Goal: Task Accomplishment & Management: Use online tool/utility

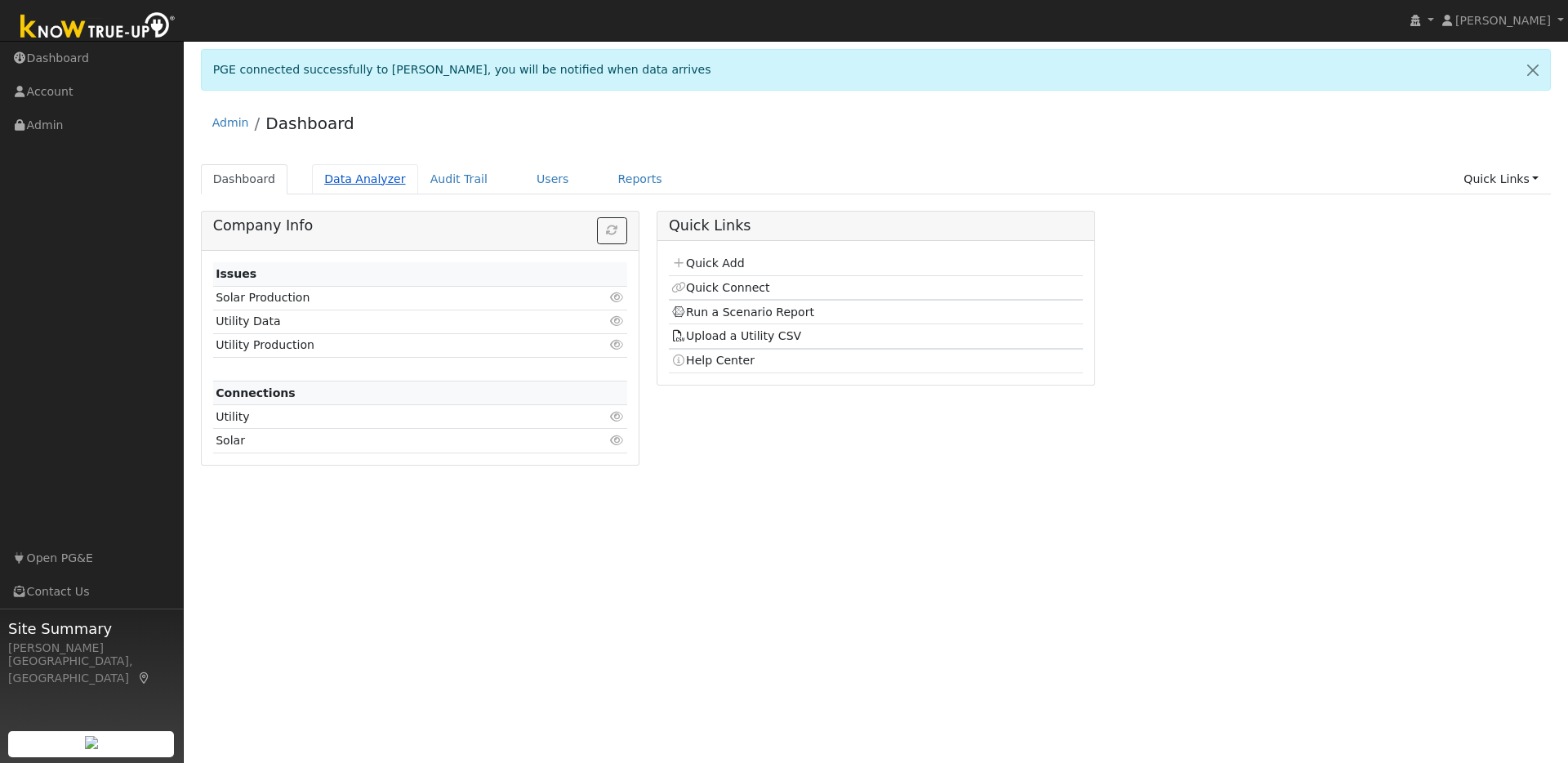
click at [351, 182] on link "Data Analyzer" at bounding box center [364, 179] width 106 height 30
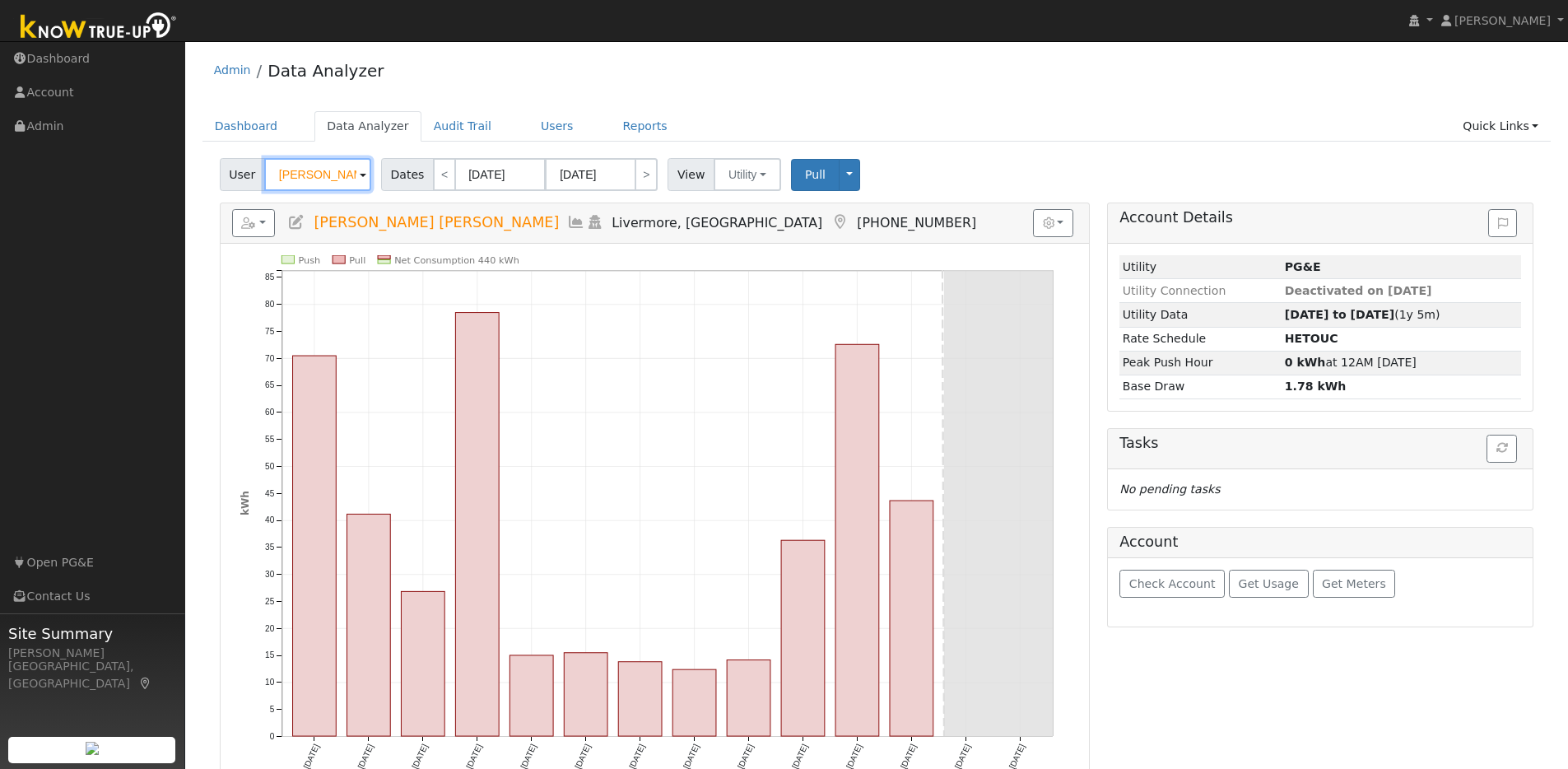
drag, startPoint x: 356, startPoint y: 174, endPoint x: 233, endPoint y: 163, distance: 123.5
click at [223, 164] on div "User [PERSON_NAME] [PERSON_NAME]" at bounding box center [297, 174] width 156 height 33
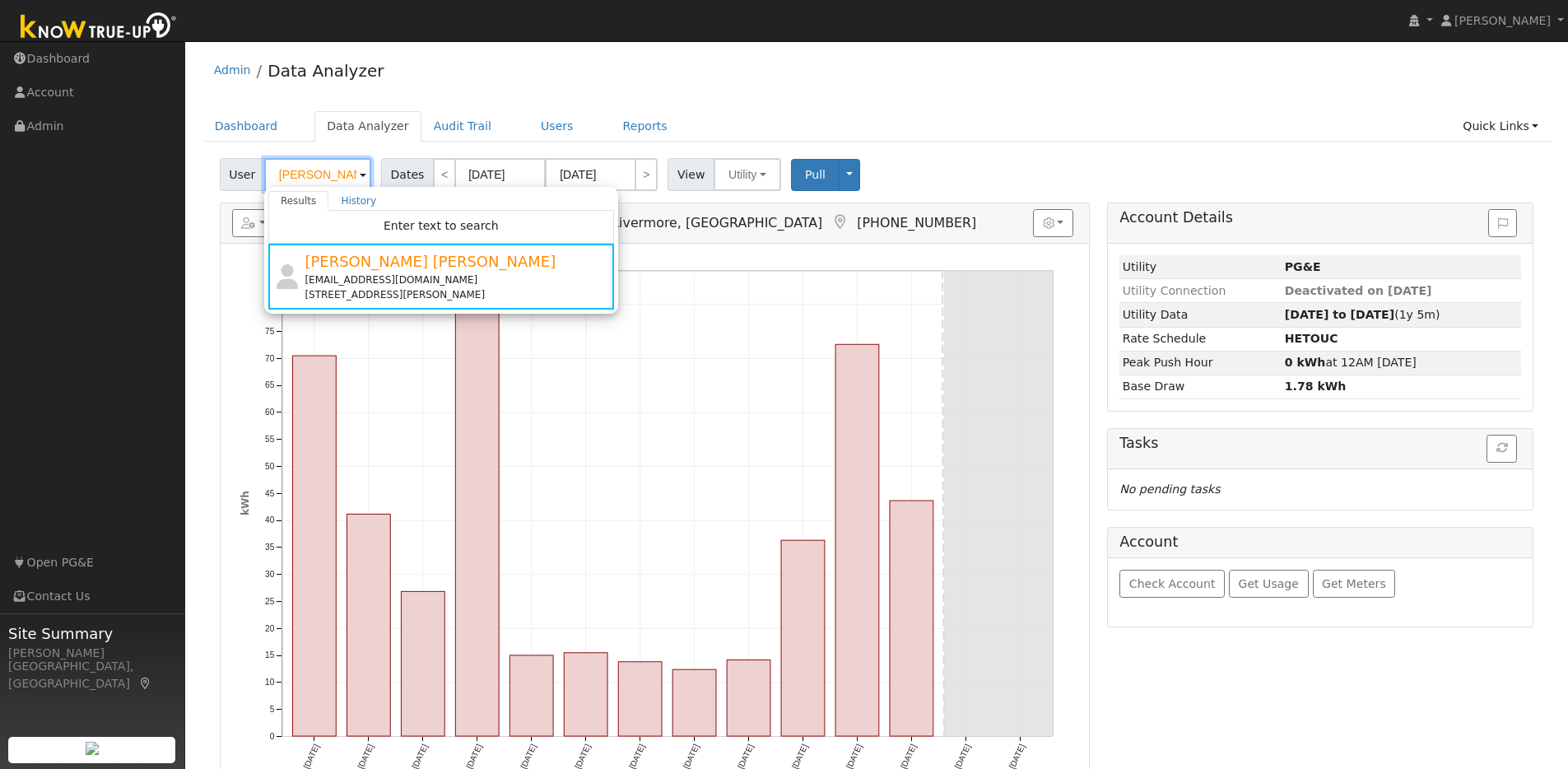
drag, startPoint x: 345, startPoint y: 172, endPoint x: 251, endPoint y: 169, distance: 94.0
click at [251, 169] on div "User [PERSON_NAME] Results History Enter text to search [PERSON_NAME] [PERSON_N…" at bounding box center [297, 174] width 156 height 33
type input "V"
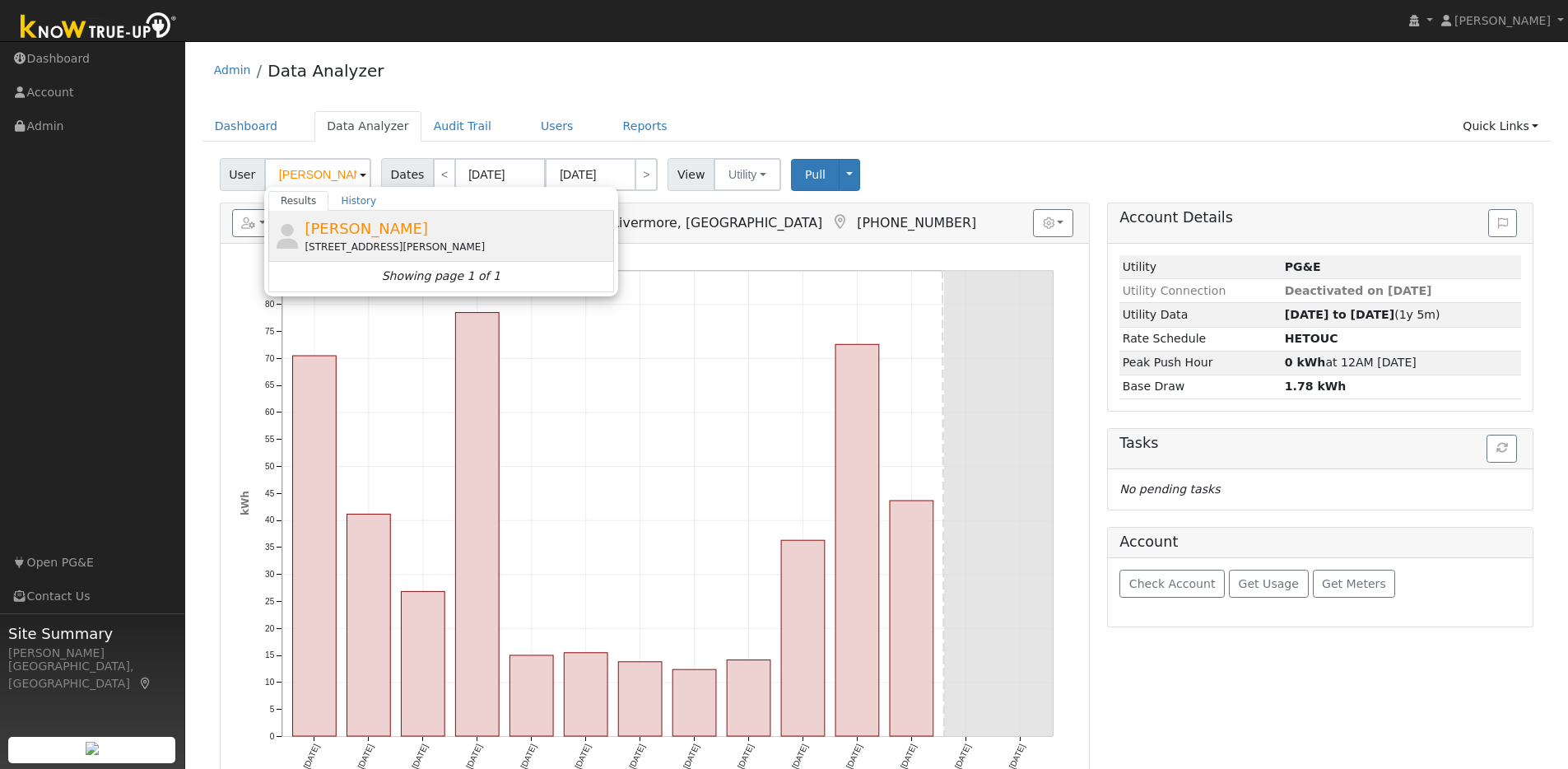
click at [505, 231] on div "[PERSON_NAME] [STREET_ADDRESS][PERSON_NAME]" at bounding box center [458, 236] width 306 height 37
type input "[PERSON_NAME]"
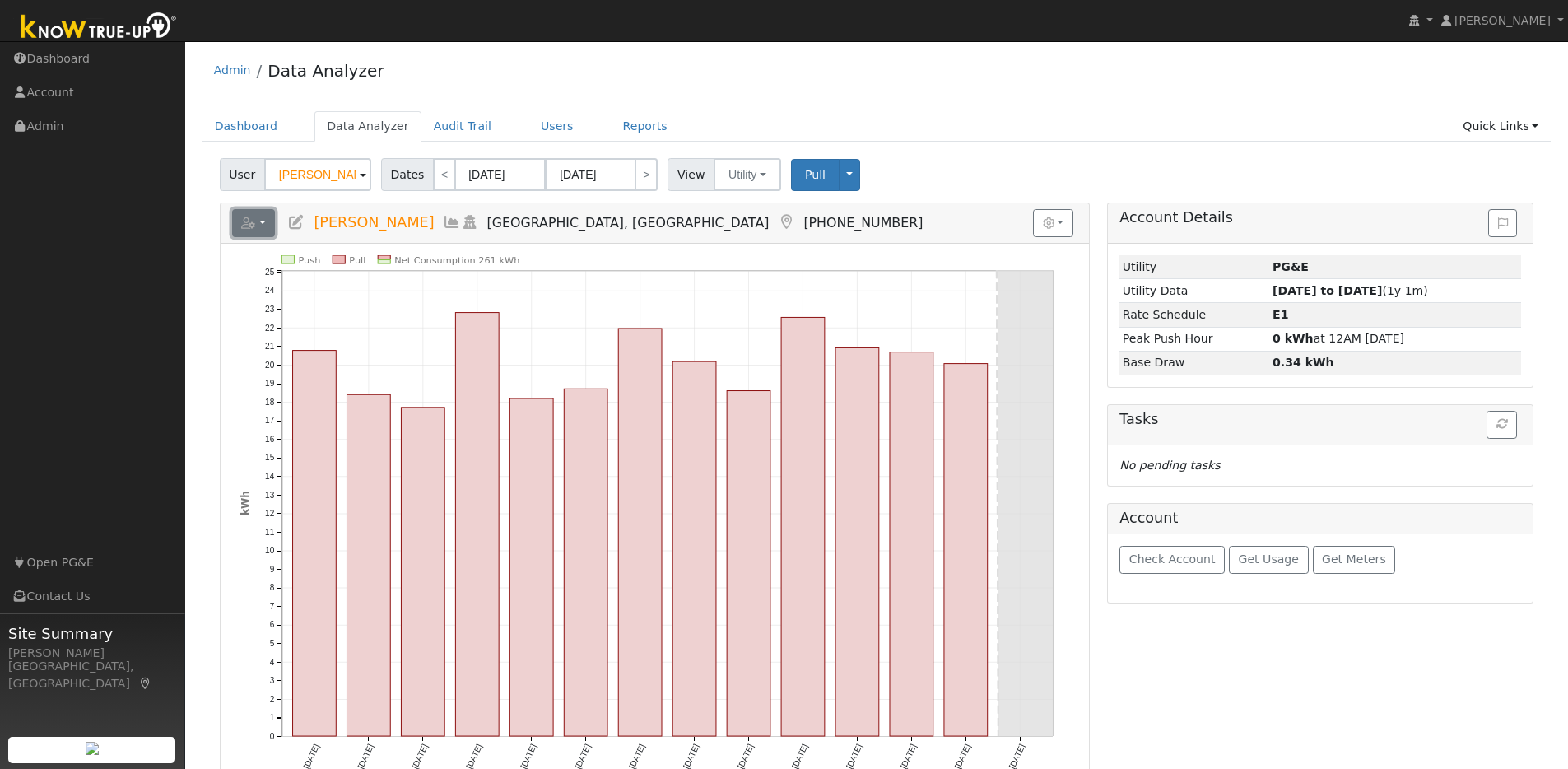
click at [254, 221] on icon "button" at bounding box center [249, 223] width 15 height 12
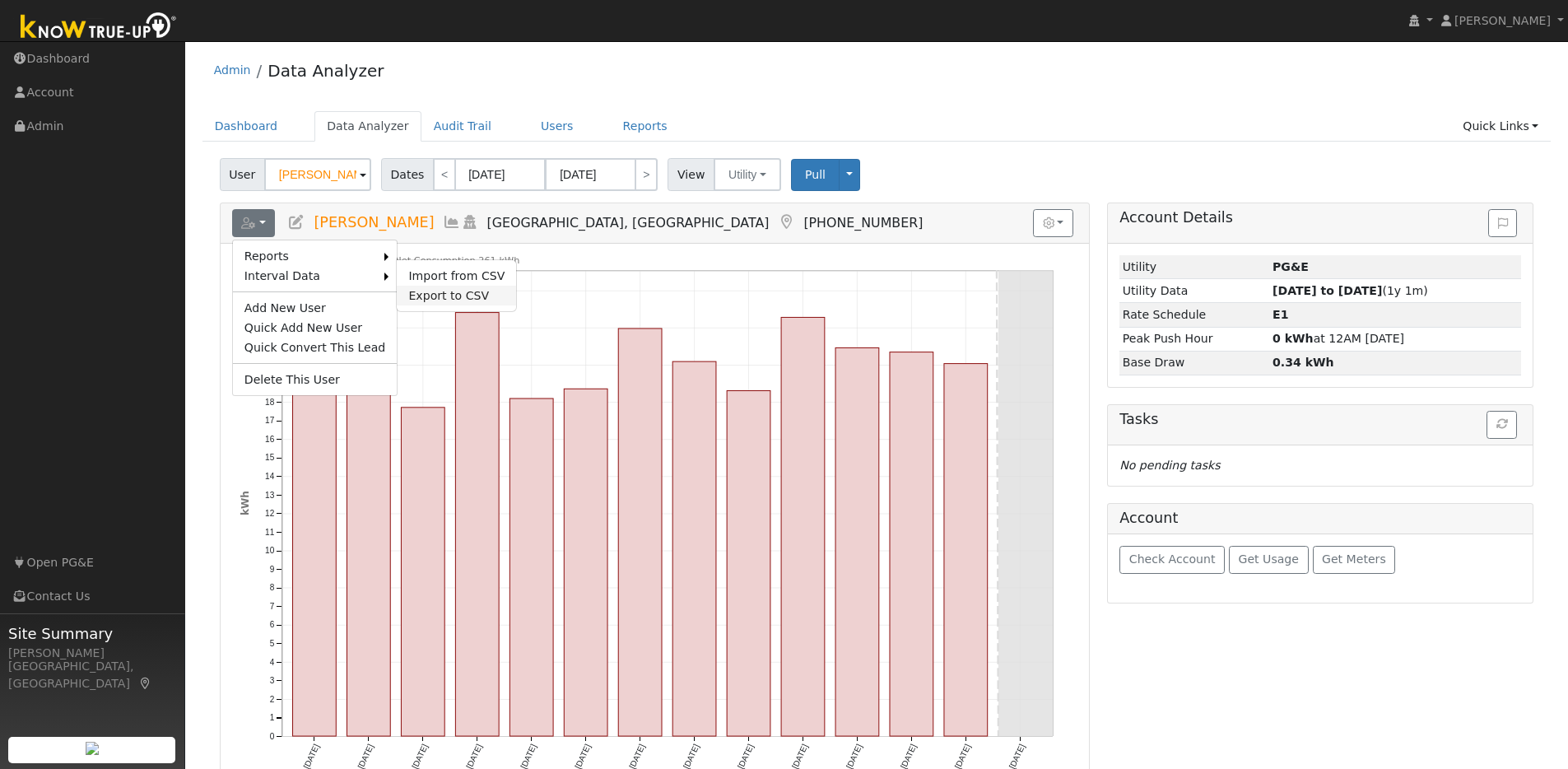
click at [415, 294] on link "Export to CSV" at bounding box center [457, 295] width 120 height 19
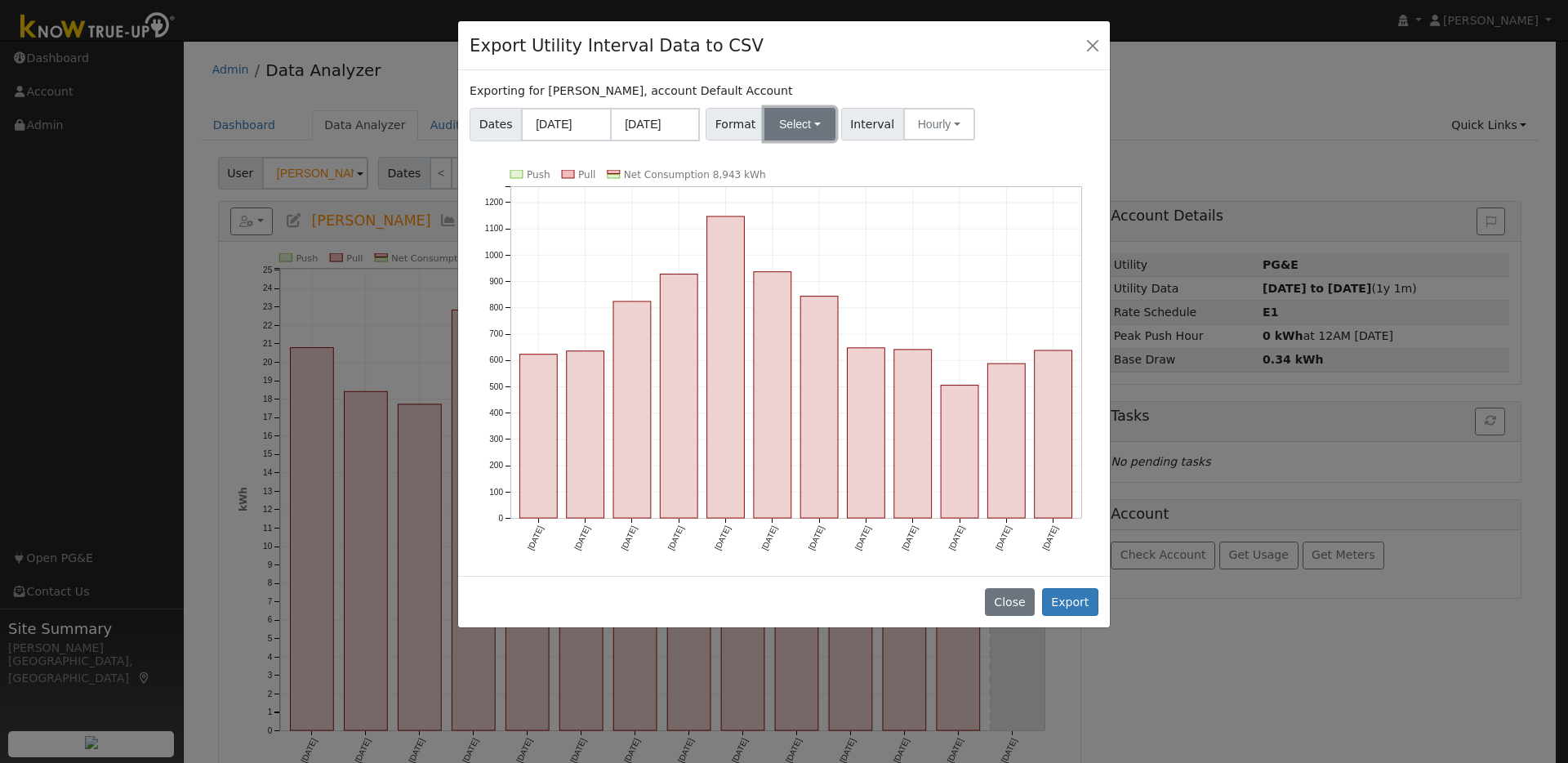
click at [810, 125] on button "Select" at bounding box center [800, 124] width 71 height 33
click at [803, 308] on link "OpenSolar" at bounding box center [821, 310] width 117 height 23
click at [1077, 601] on button "Export" at bounding box center [1070, 602] width 56 height 28
